Goal: Information Seeking & Learning: Learn about a topic

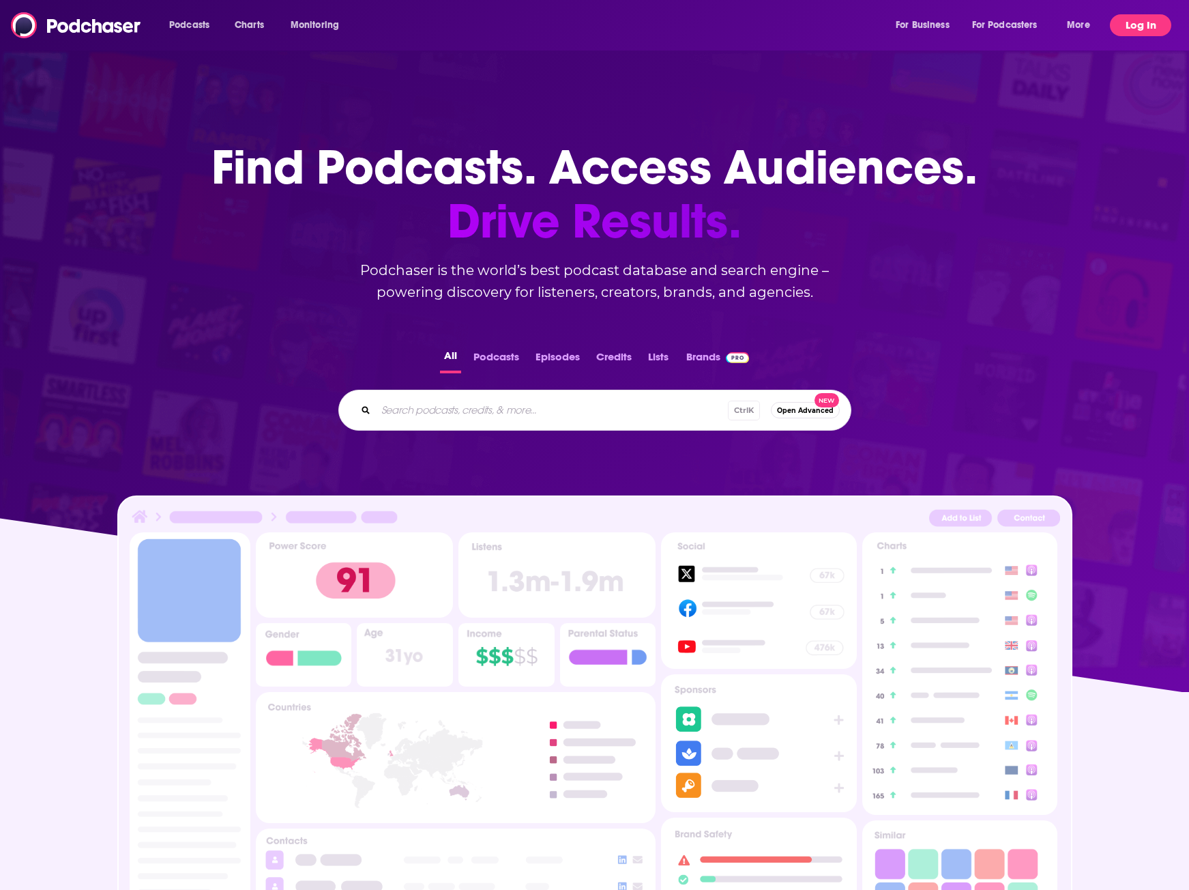
click at [1130, 18] on button "Log In" at bounding box center [1140, 25] width 61 height 22
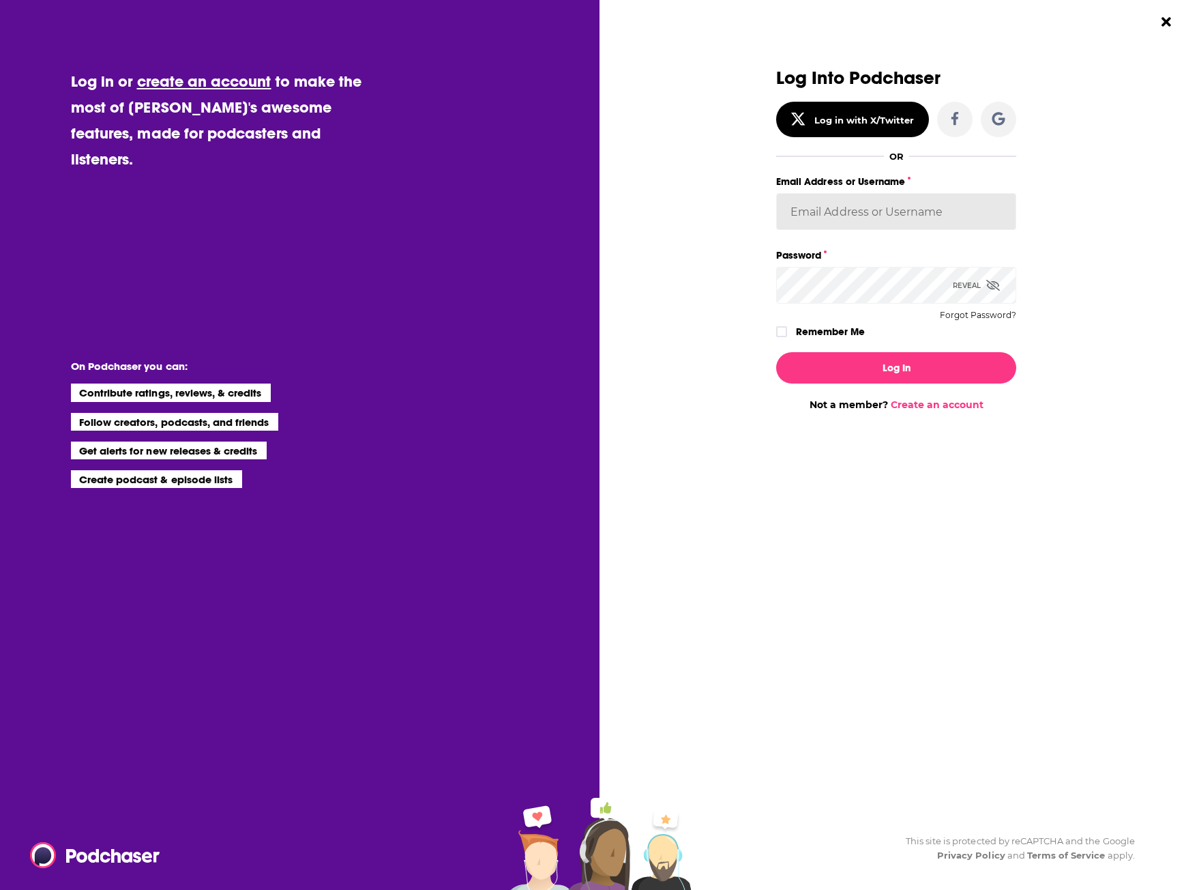
type input "gmalloy"
click at [845, 377] on button "Log In" at bounding box center [896, 367] width 240 height 31
click at [845, 378] on button "Dialog" at bounding box center [896, 367] width 240 height 31
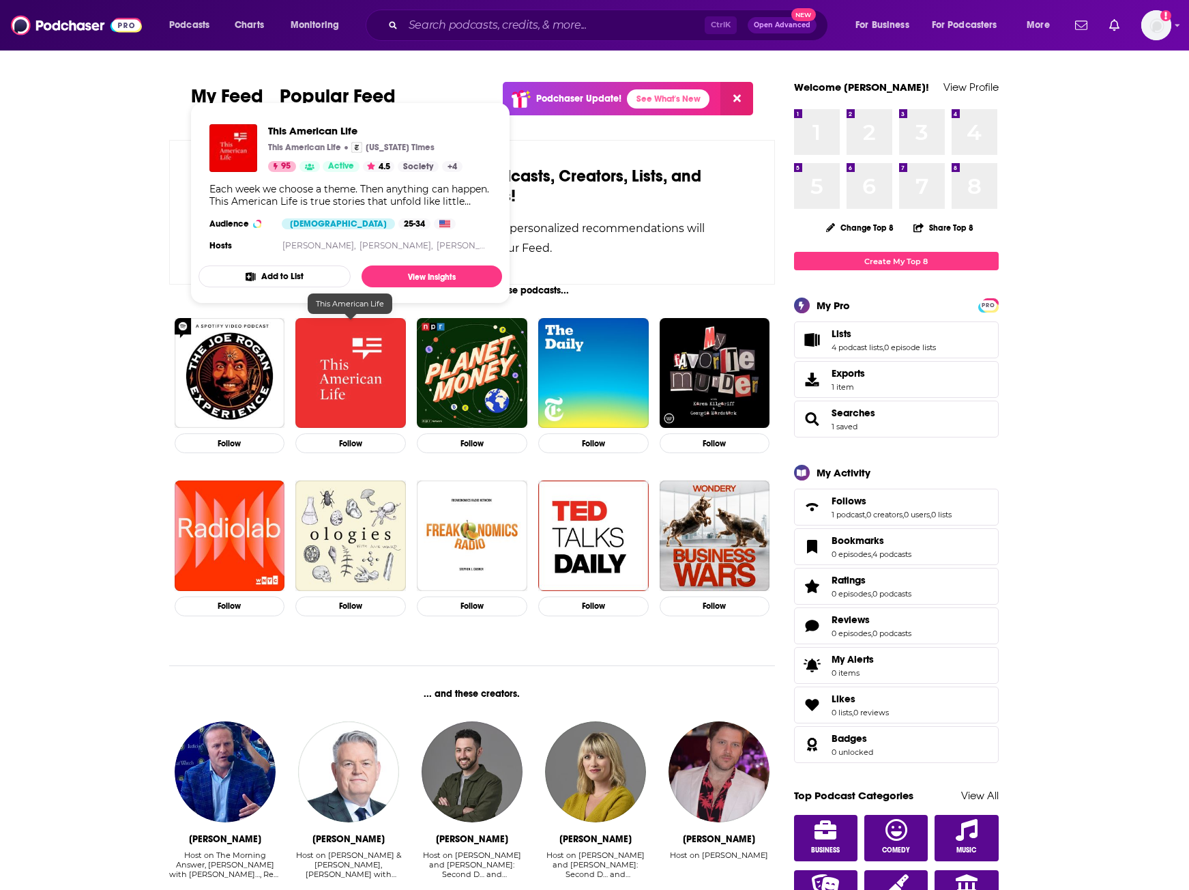
click at [347, 361] on img "This American Life" at bounding box center [350, 373] width 111 height 111
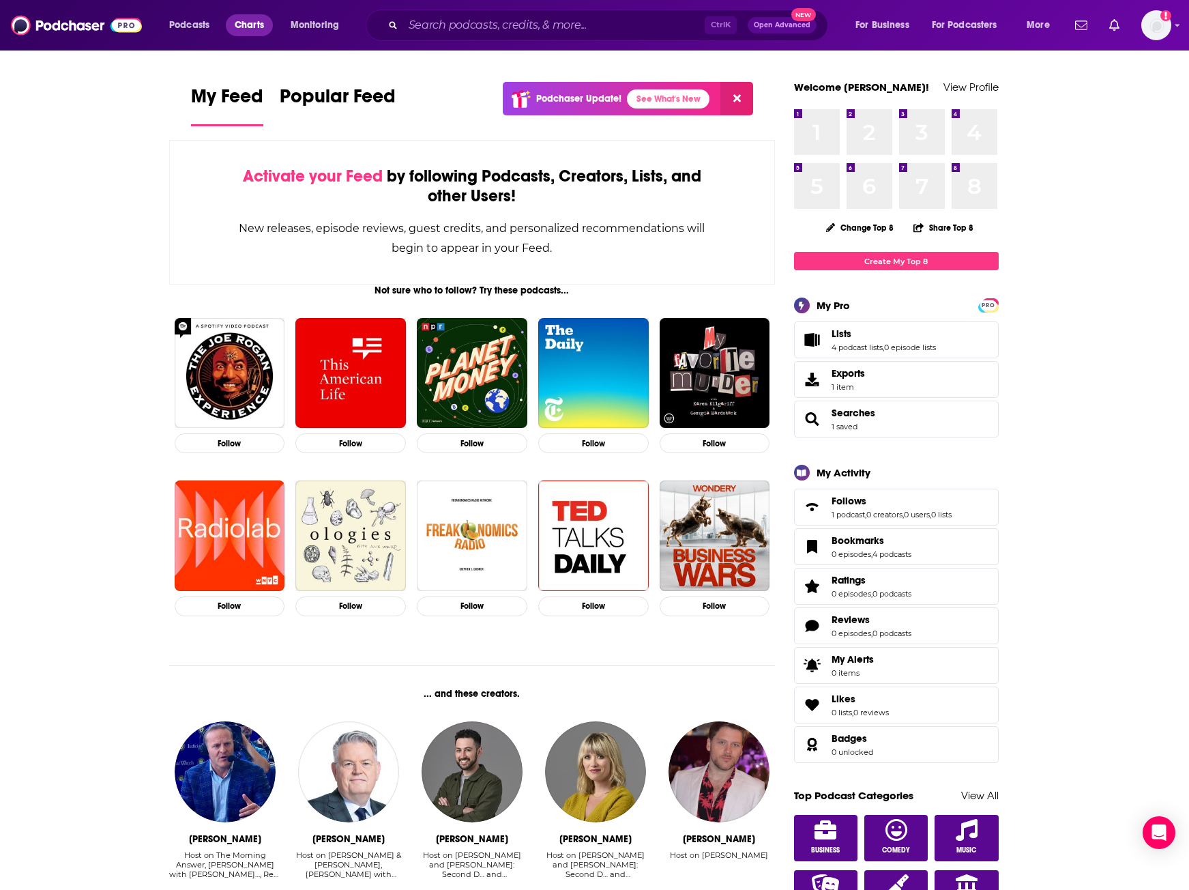
click at [256, 19] on span "Charts" at bounding box center [249, 25] width 29 height 19
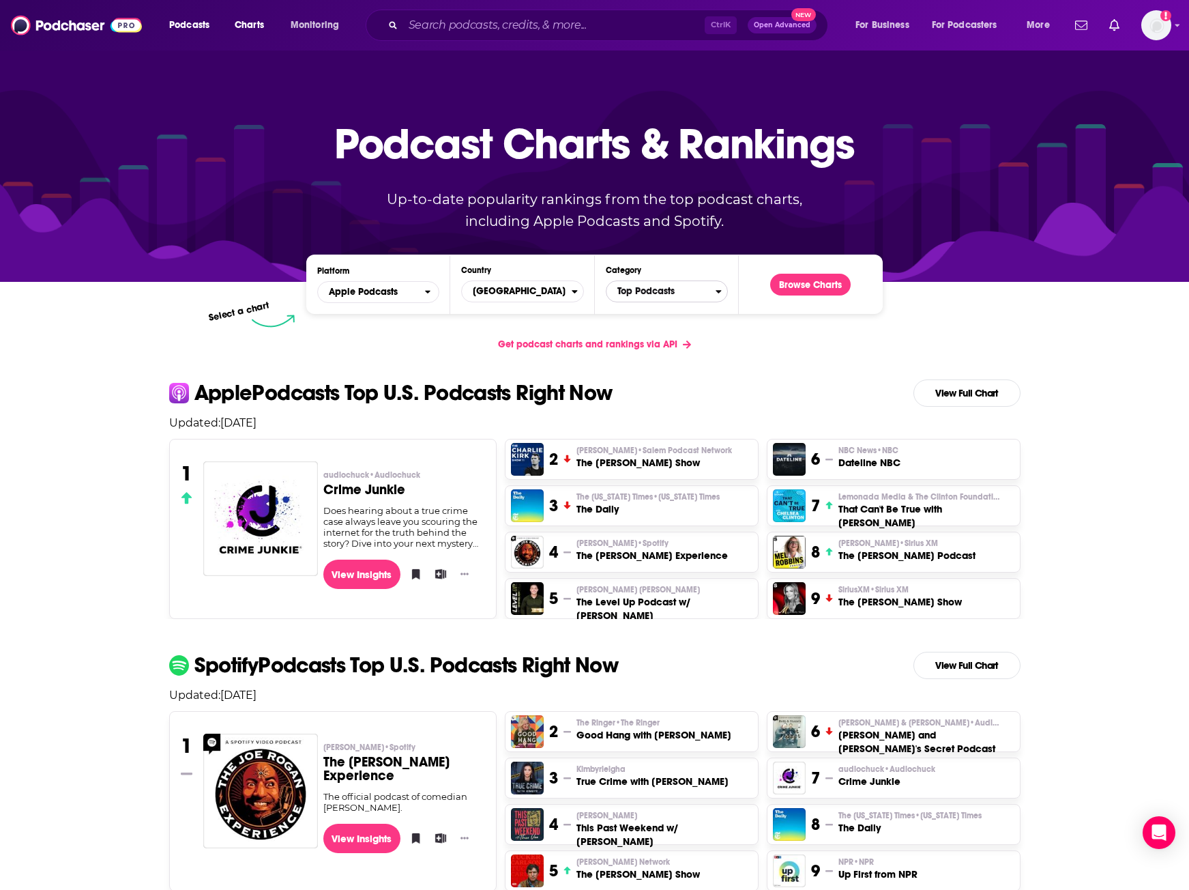
click at [631, 297] on span "Top Podcasts" at bounding box center [660, 291] width 109 height 23
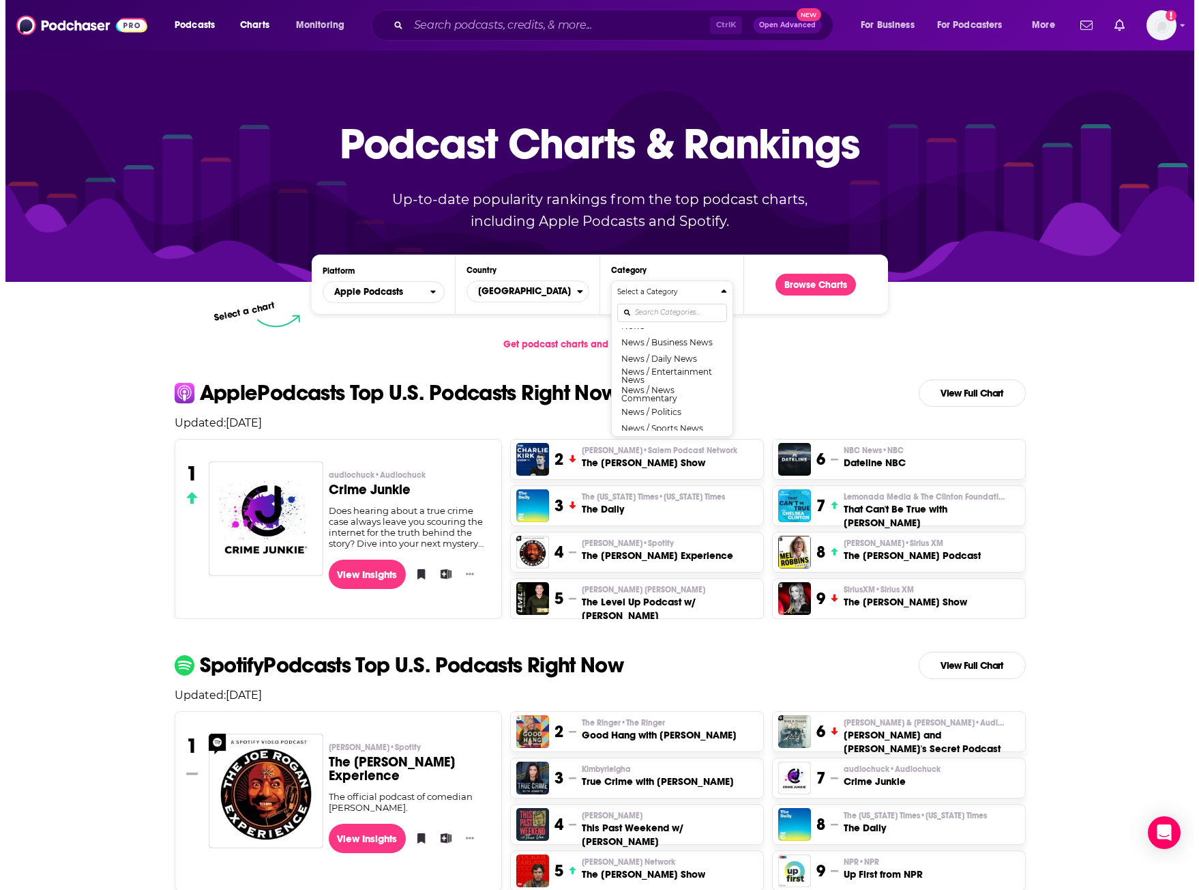
scroll to position [955, 0]
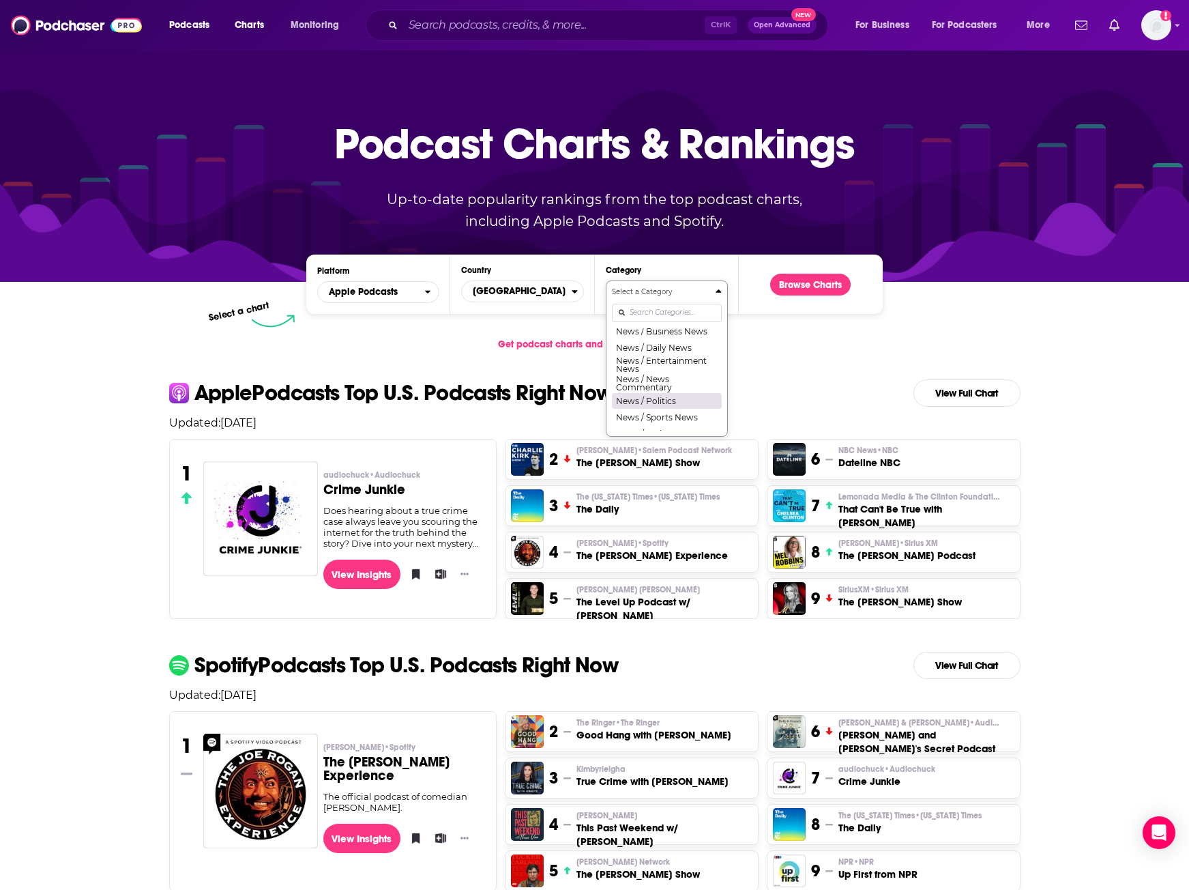
click at [654, 409] on button "News / Politics" at bounding box center [667, 400] width 110 height 16
click at [791, 289] on button "Browse Charts" at bounding box center [810, 285] width 80 height 22
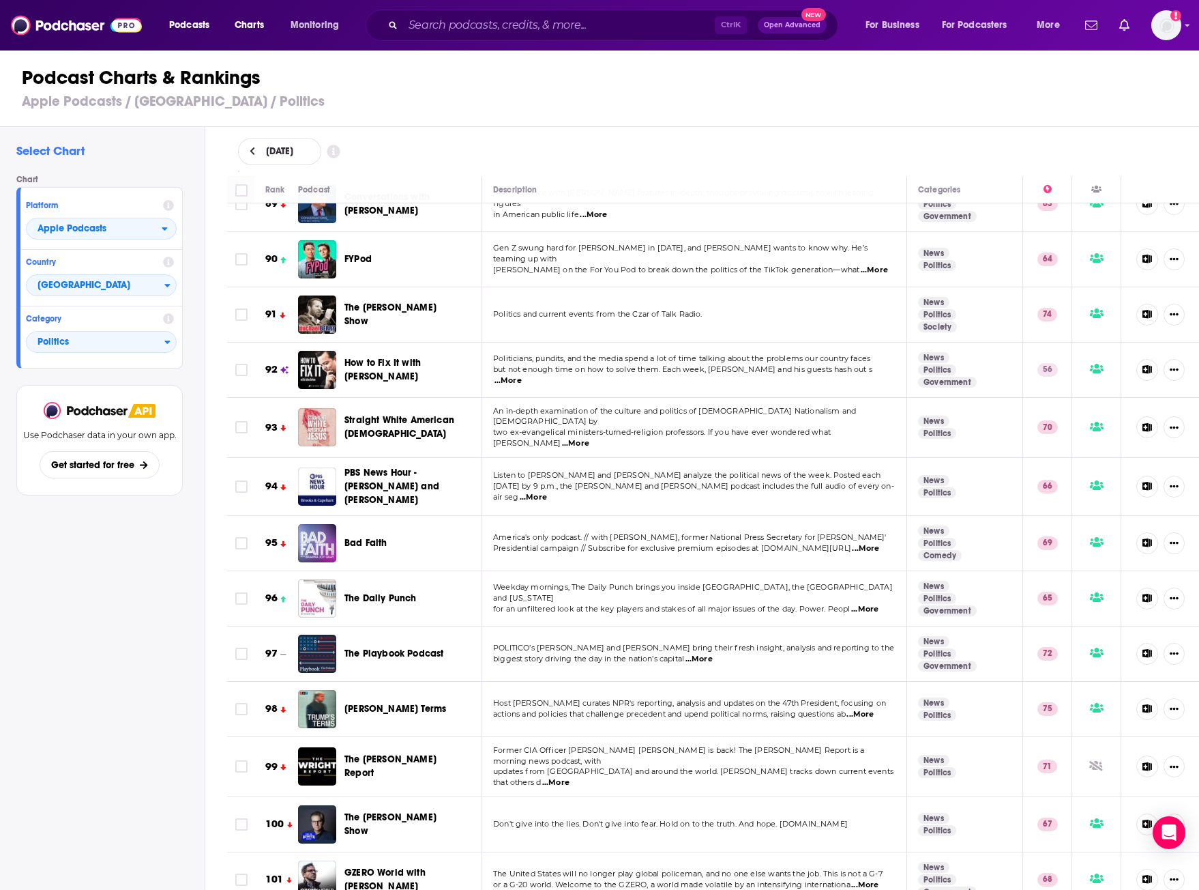
scroll to position [4980, 0]
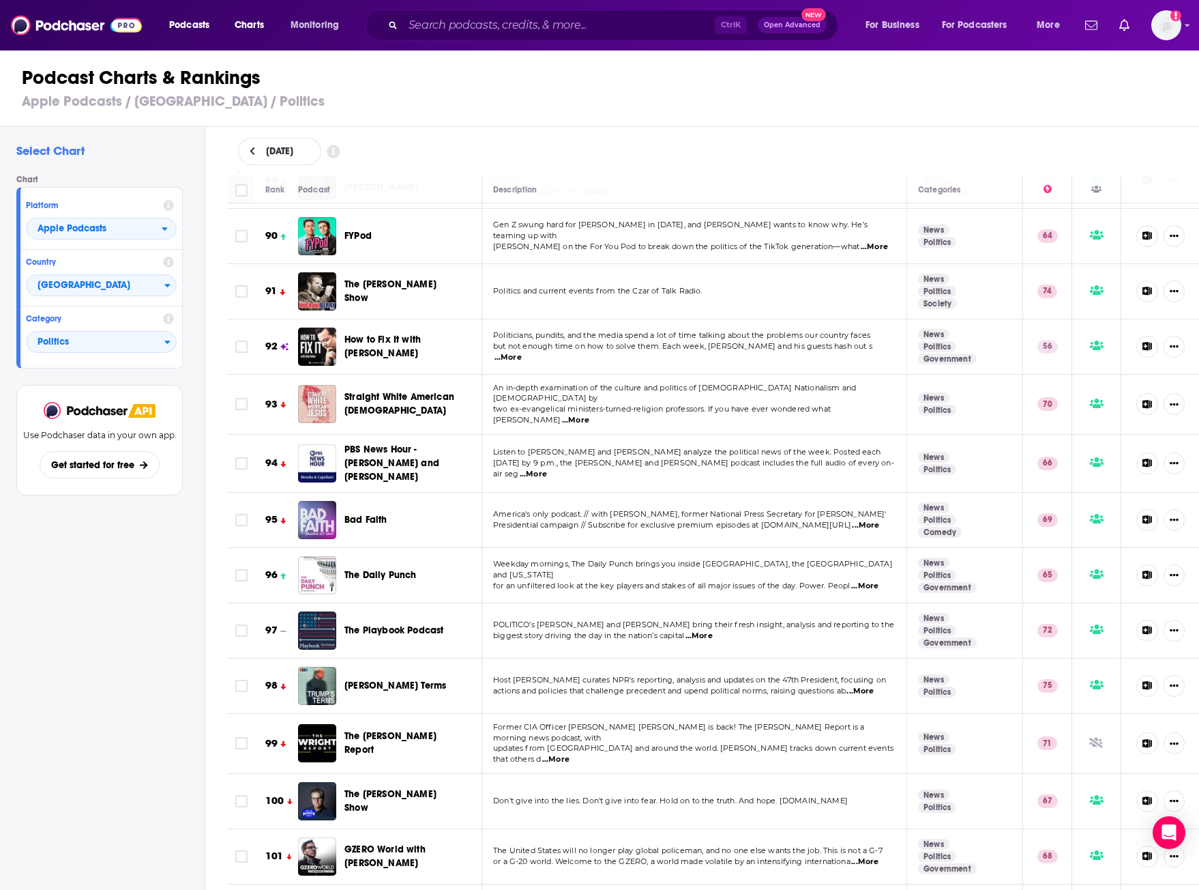
click at [859, 581] on span "...More" at bounding box center [864, 586] width 27 height 11
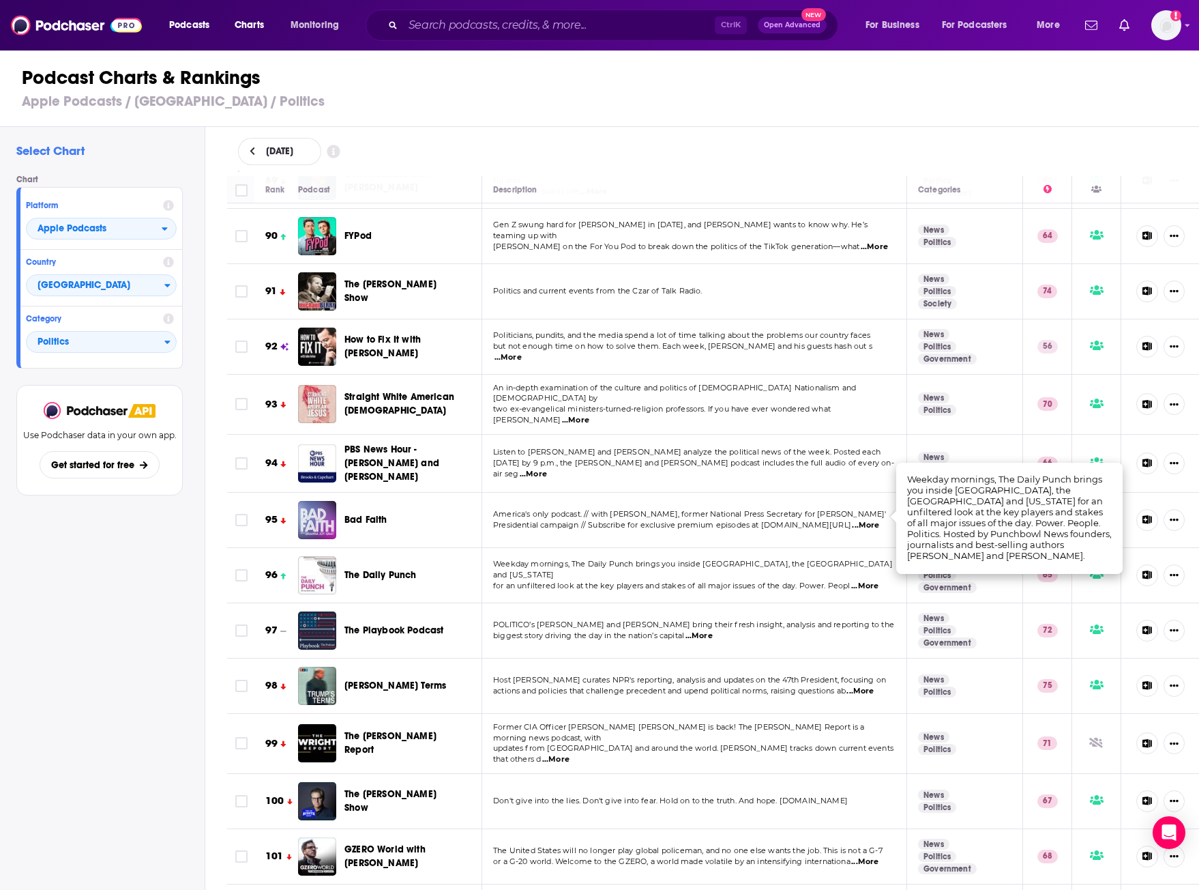
click at [865, 581] on span "...More" at bounding box center [864, 586] width 27 height 11
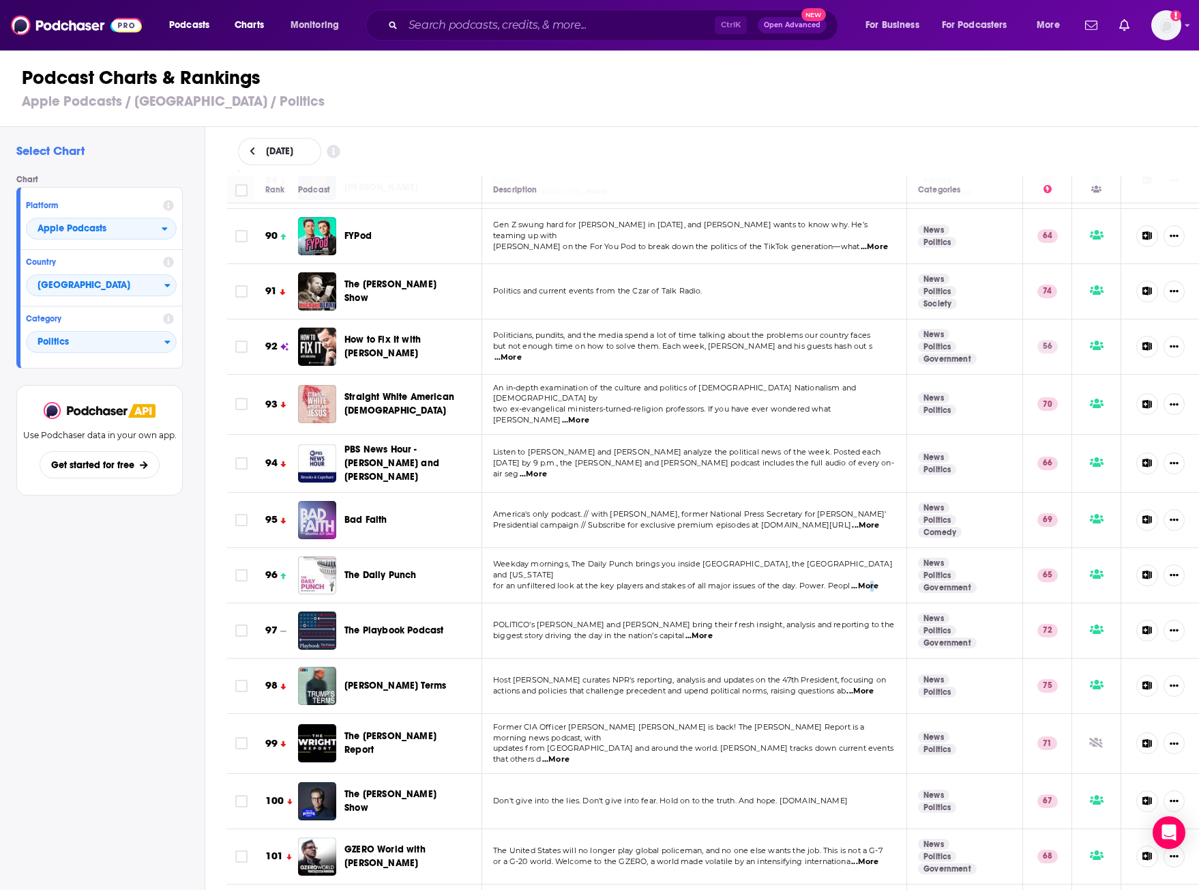
click at [853, 548] on td "Weekday mornings, The Daily Punch brings you inside [GEOGRAPHIC_DATA], the [GEO…" at bounding box center [694, 575] width 425 height 55
click at [861, 581] on span "...More" at bounding box center [864, 586] width 27 height 11
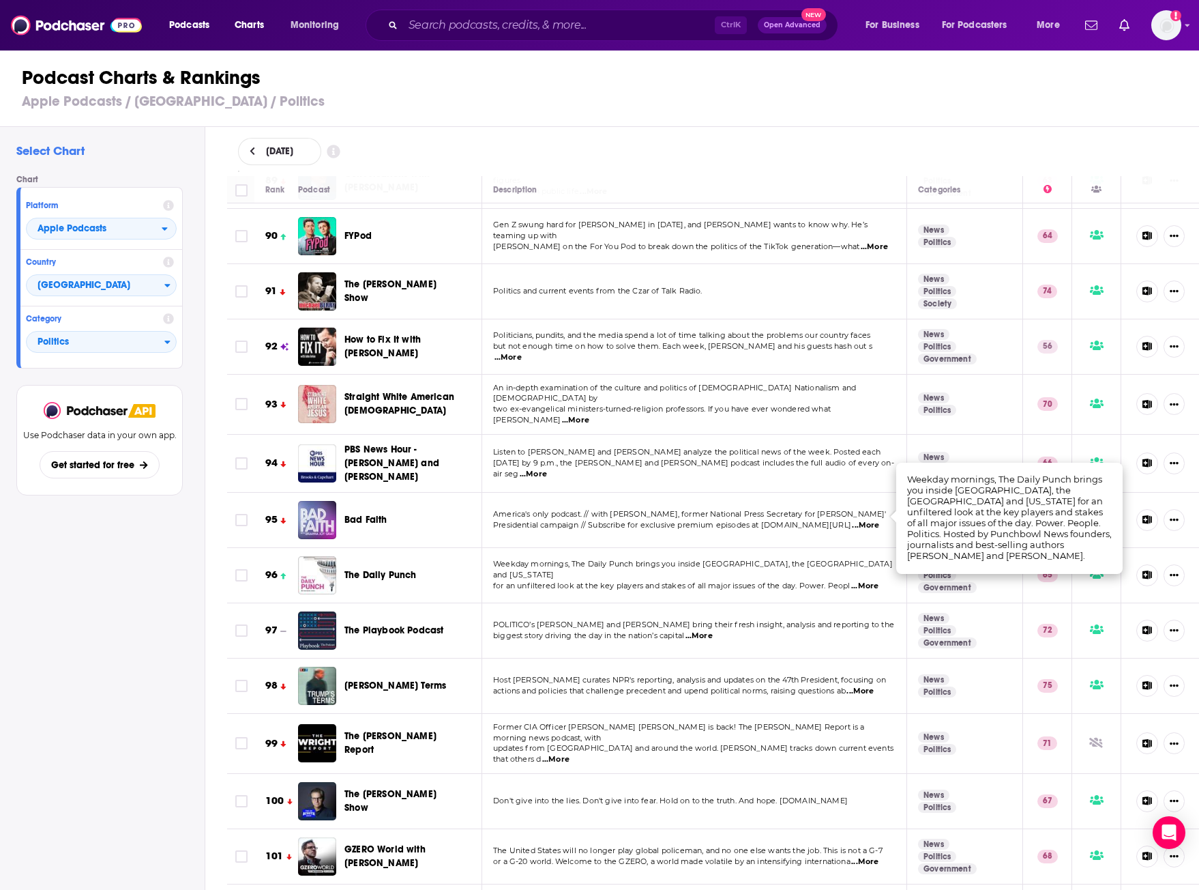
click at [371, 556] on div "The Daily Punch" at bounding box center [404, 575] width 119 height 38
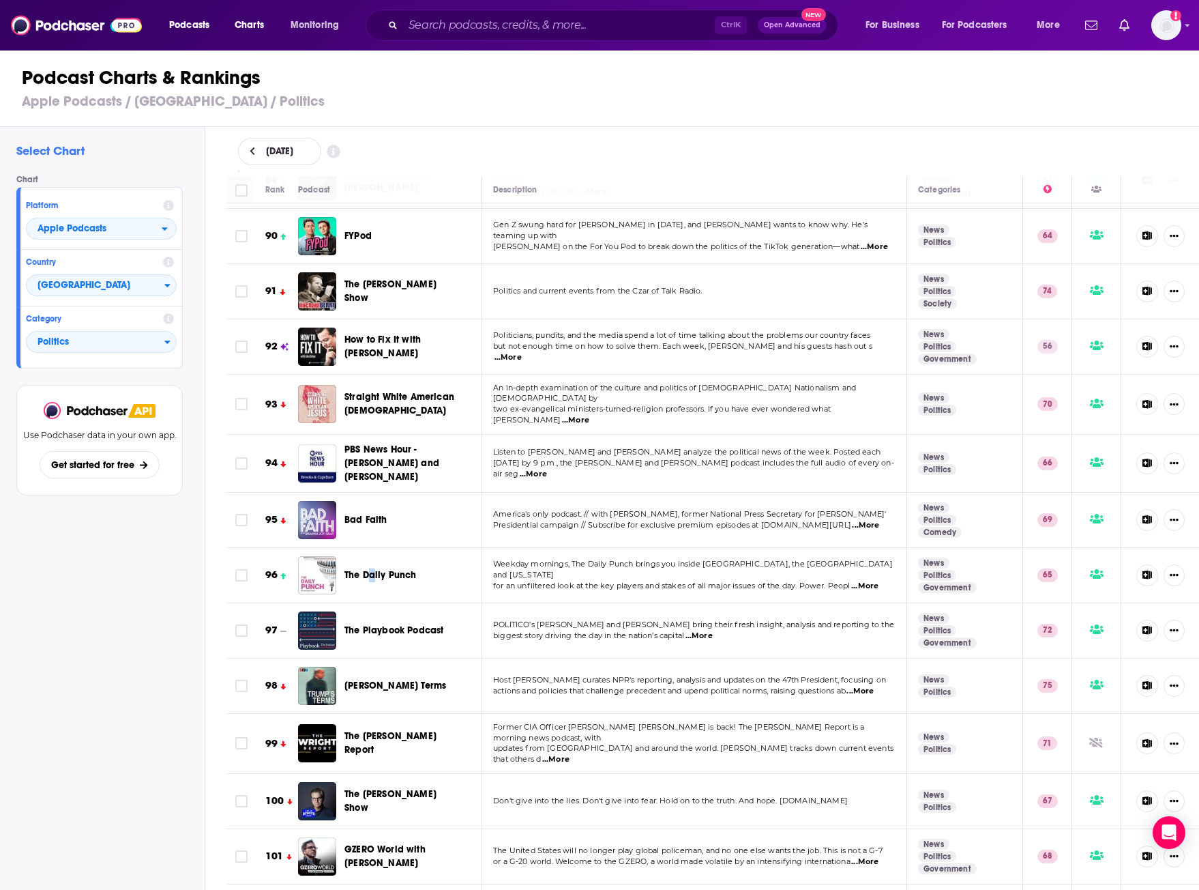
click at [371, 569] on span "The Daily Punch" at bounding box center [381, 575] width 72 height 12
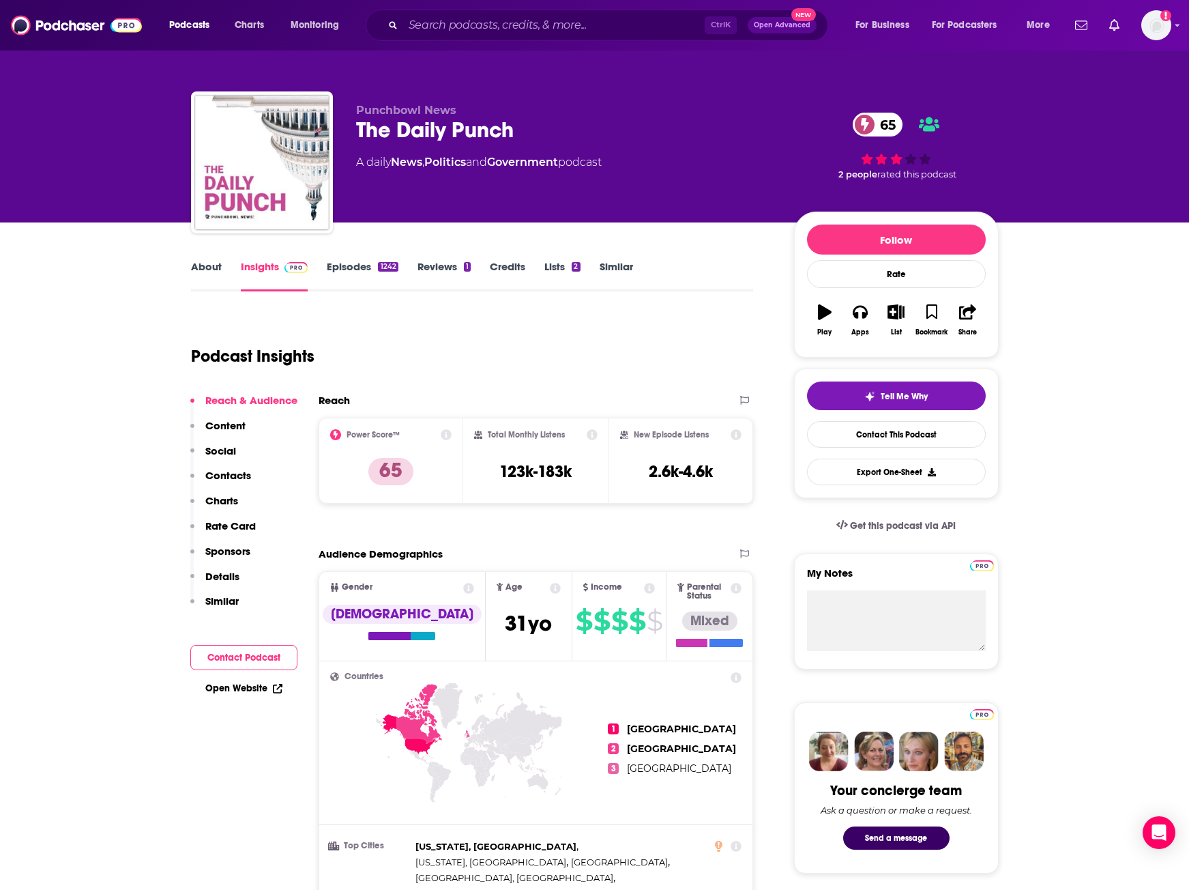
click at [202, 274] on link "About" at bounding box center [206, 275] width 31 height 31
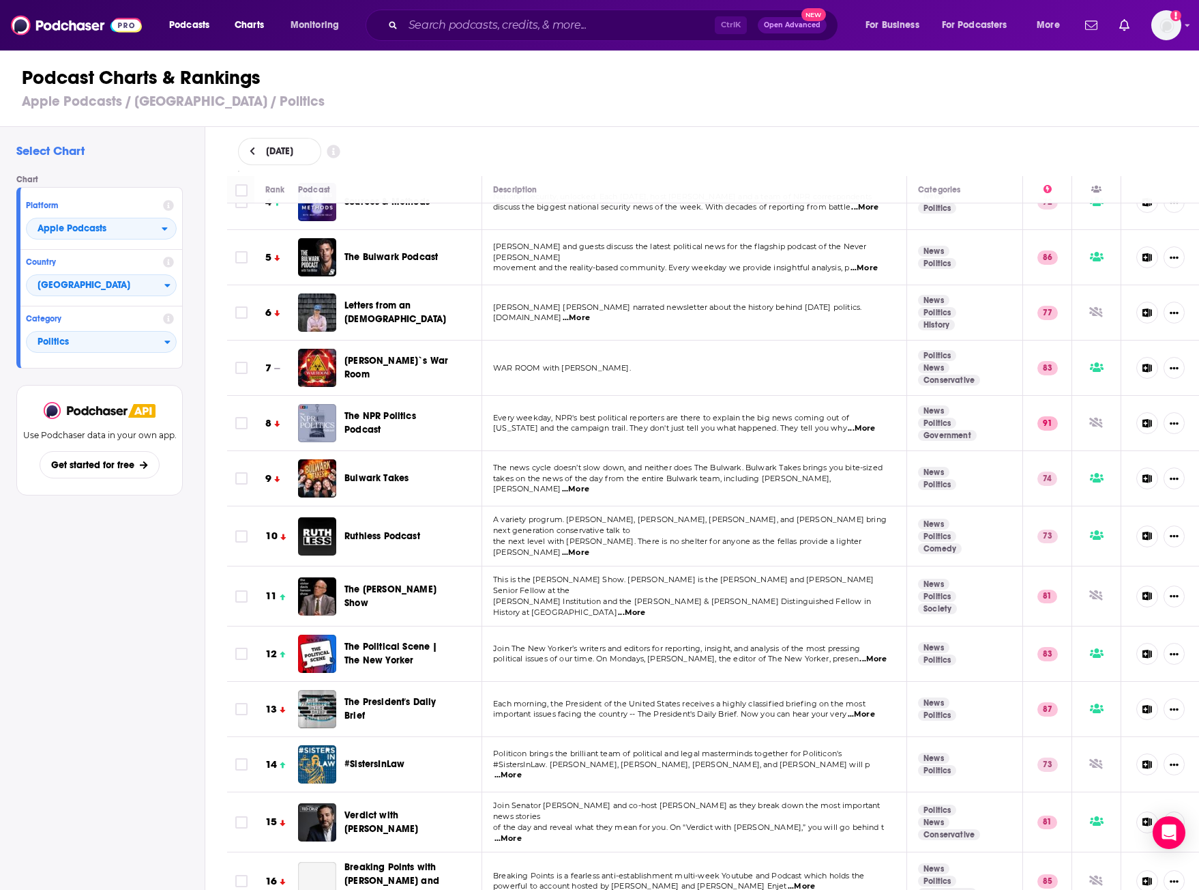
scroll to position [341, 0]
